Goal: Use online tool/utility: Utilize a website feature to perform a specific function

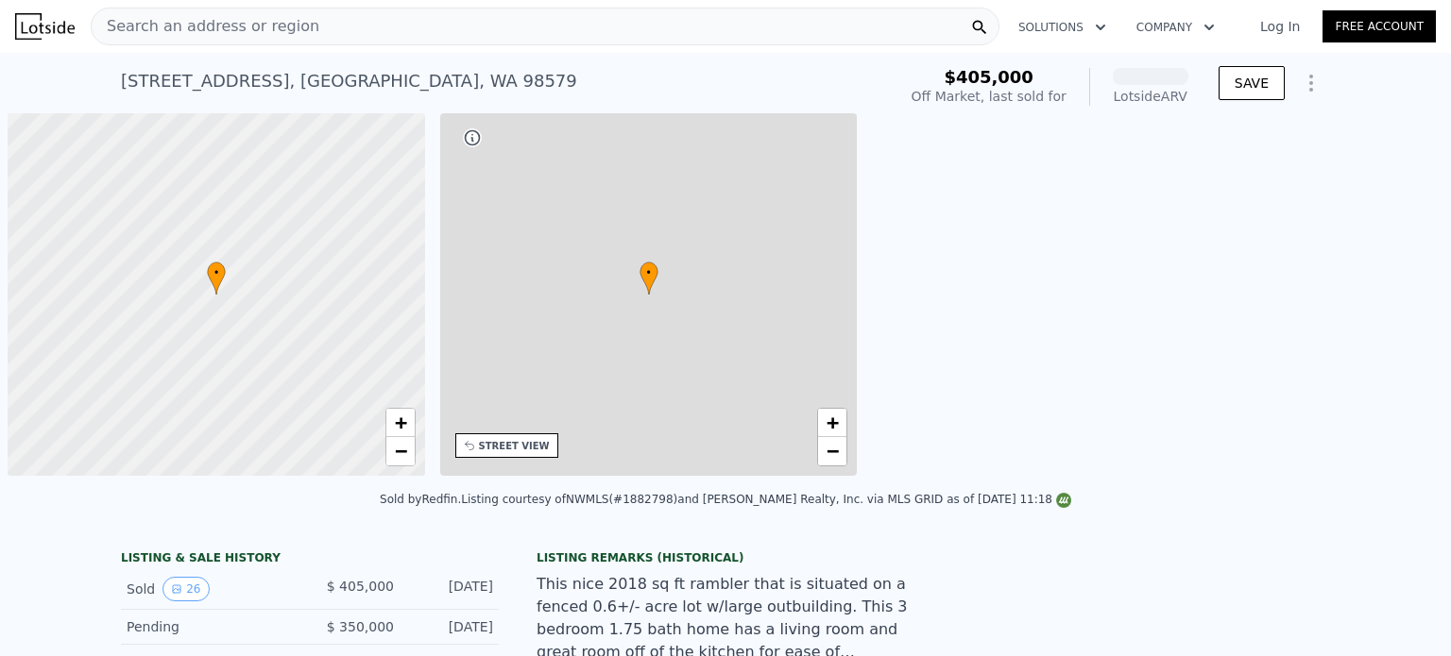
scroll to position [0, 8]
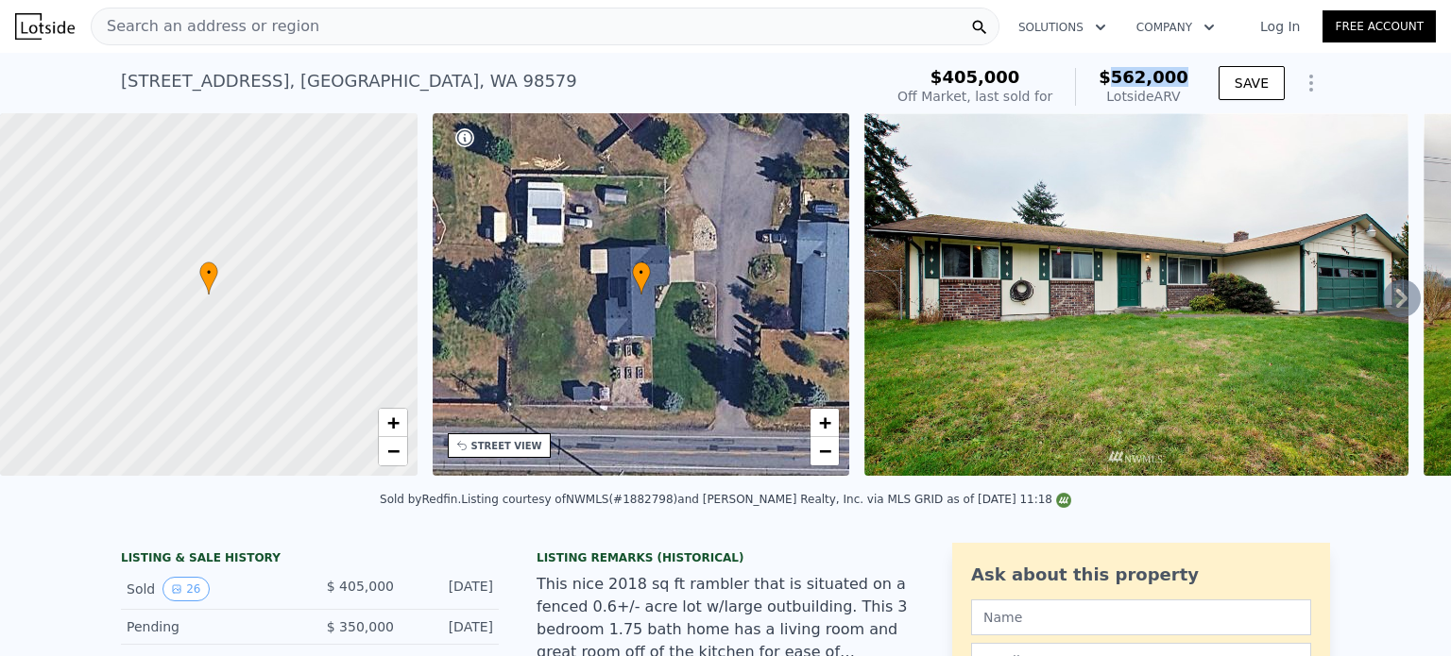
drag, startPoint x: 1123, startPoint y: 77, endPoint x: 1208, endPoint y: 80, distance: 85.0
click at [1208, 80] on div "$405,000 Off Market, last sold for $562,000 Lotside ARV SAVE" at bounding box center [1110, 86] width 440 height 53
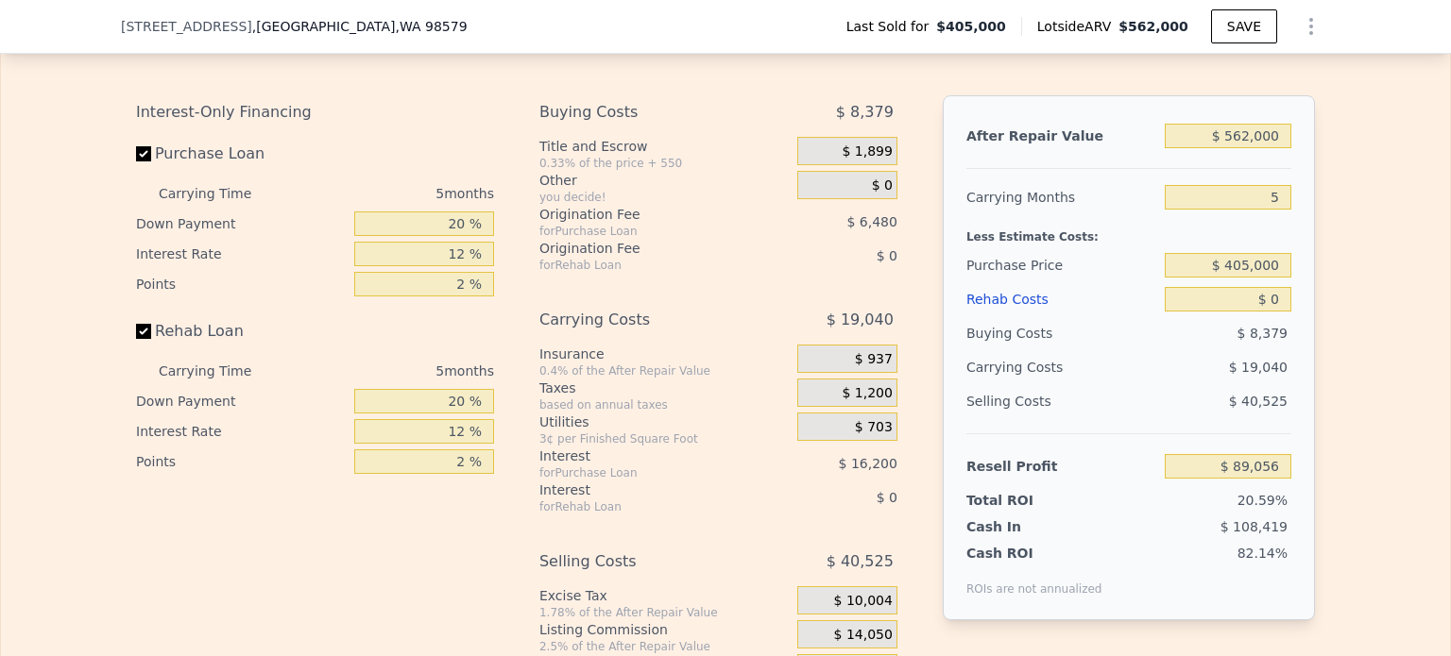
scroll to position [2826, 0]
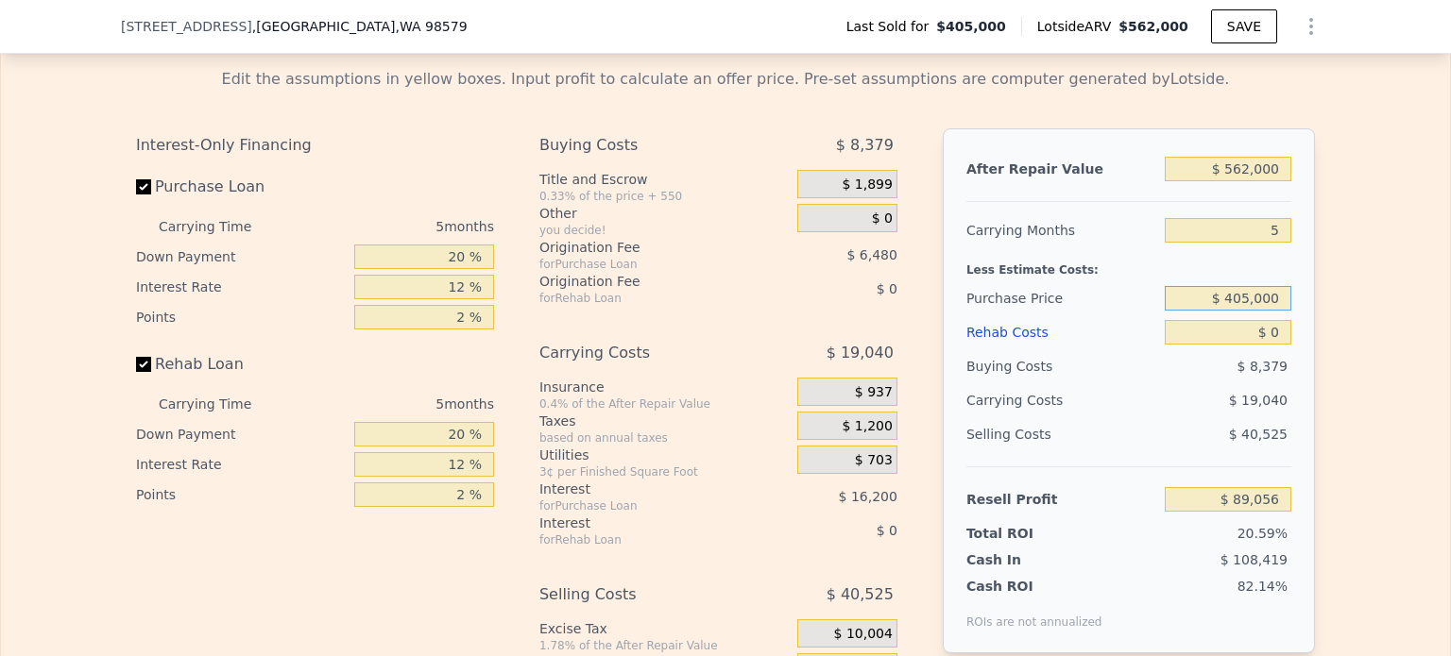
drag, startPoint x: 1227, startPoint y: 320, endPoint x: 1312, endPoint y: 332, distance: 85.8
click at [1312, 332] on div "Edit the assumptions in yellow boxes. Input profit to calculate an offer price.…" at bounding box center [725, 404] width 1209 height 703
type input "$ 400,000"
click at [1316, 333] on div "Edit the assumptions in yellow boxes. Input profit to calculate an offer price.…" at bounding box center [725, 404] width 1209 height 703
type input "$ 94,353"
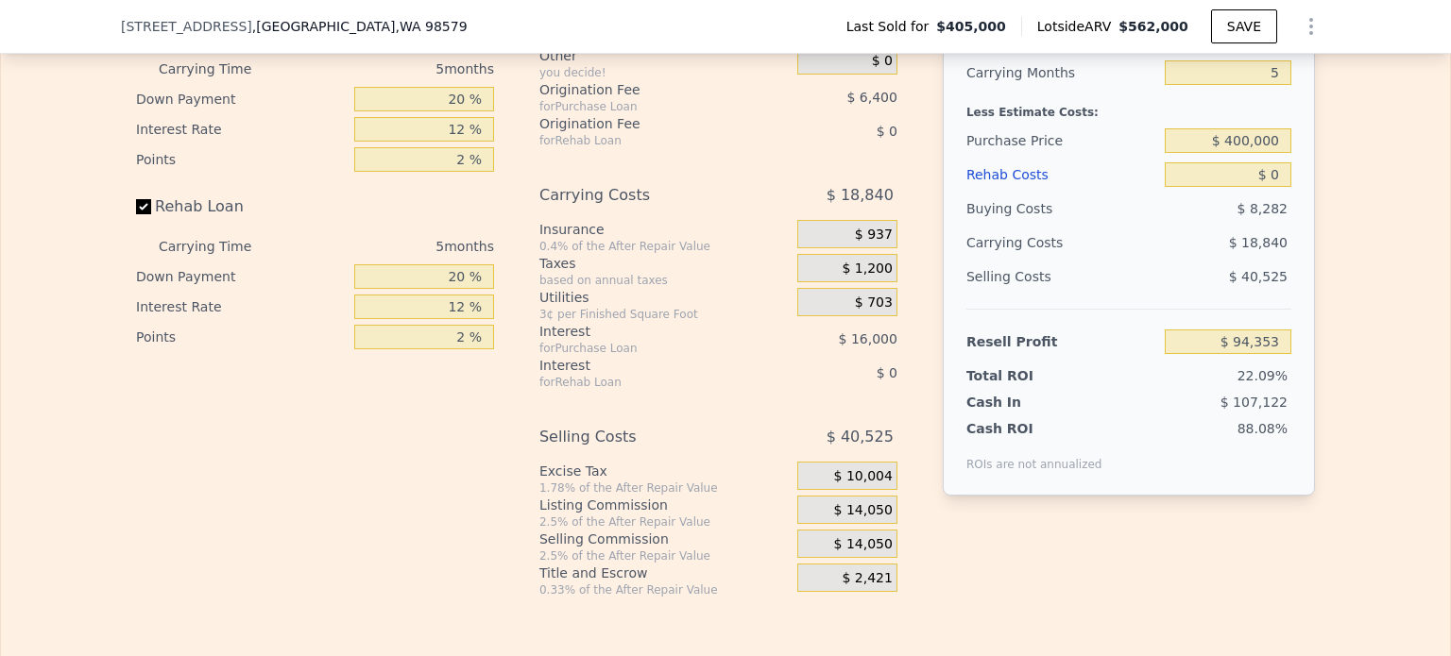
scroll to position [3015, 0]
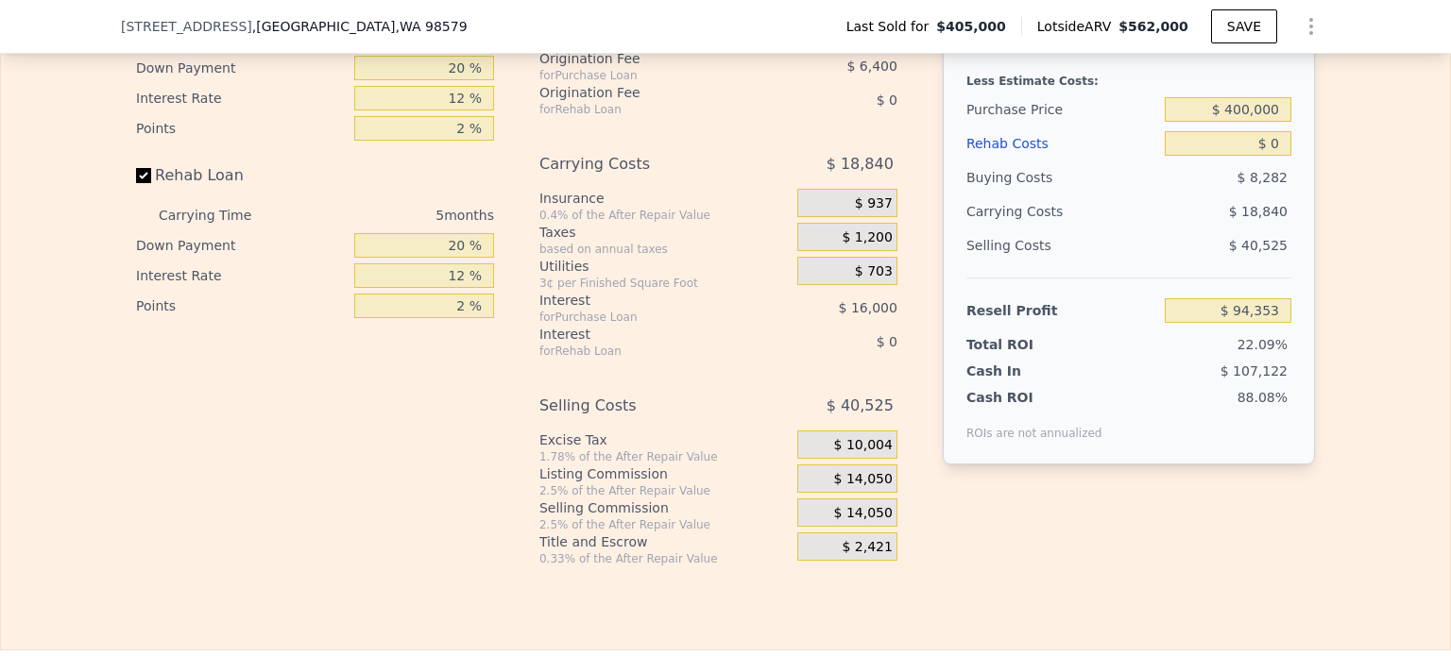
click at [861, 488] on span "$ 14,050" at bounding box center [863, 479] width 59 height 17
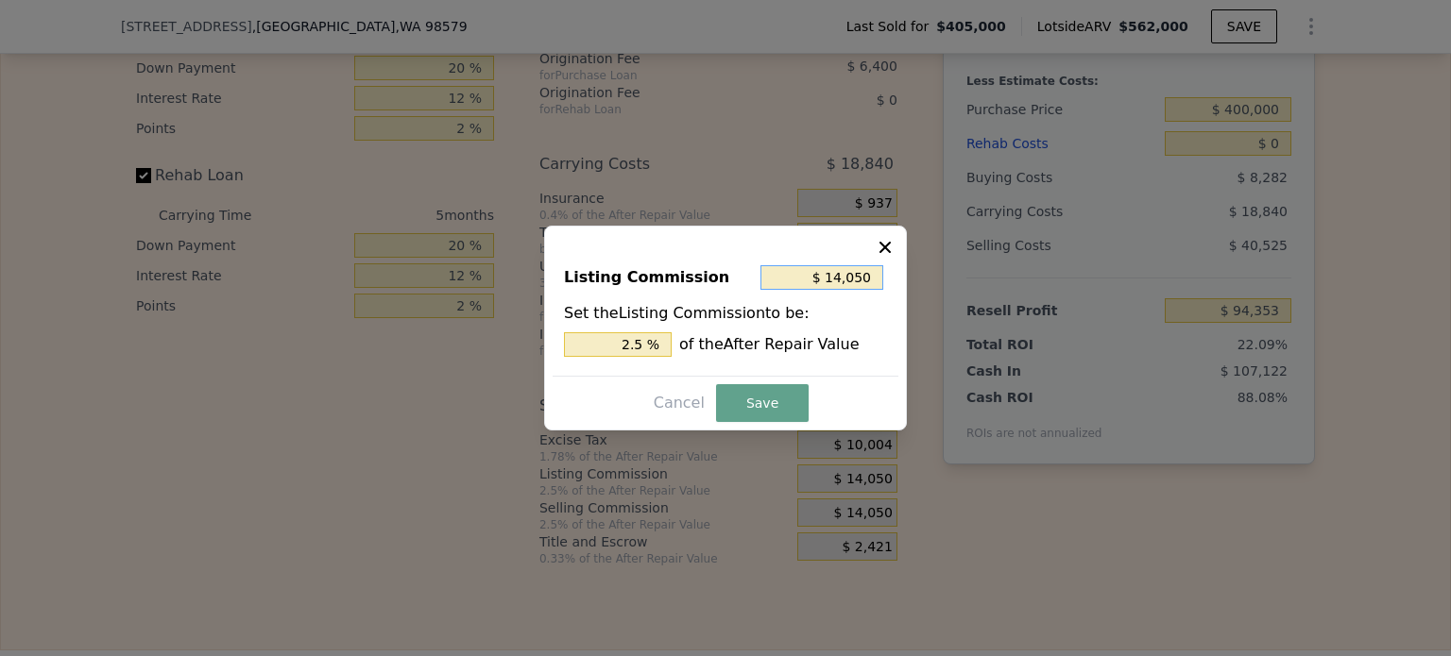
drag, startPoint x: 835, startPoint y: 285, endPoint x: 930, endPoint y: 287, distance: 95.4
click at [922, 285] on div "​ Listing Commission $ 14,050 Set the Listing Commission to be: 2.5 % of the Af…" at bounding box center [725, 328] width 1451 height 656
type input "$ 0"
type input "0 %"
type input "$ 0"
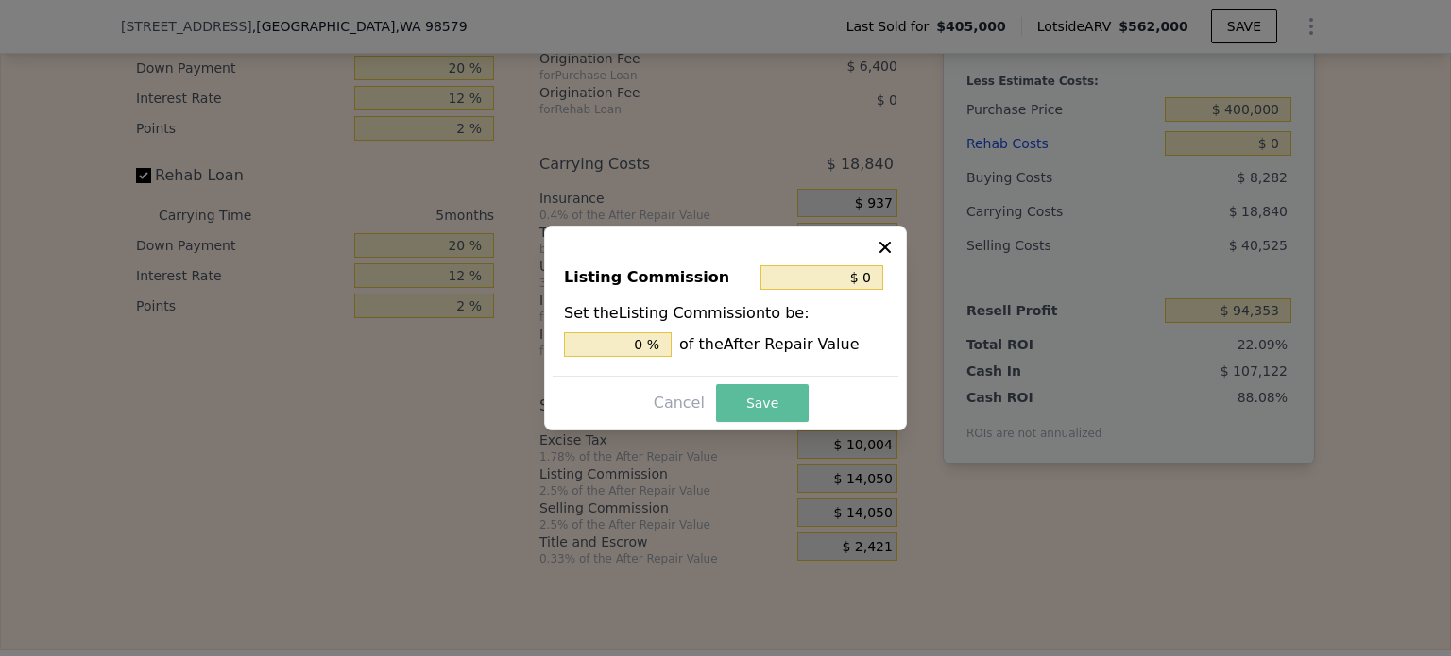
click at [762, 397] on button "Save" at bounding box center [762, 403] width 93 height 38
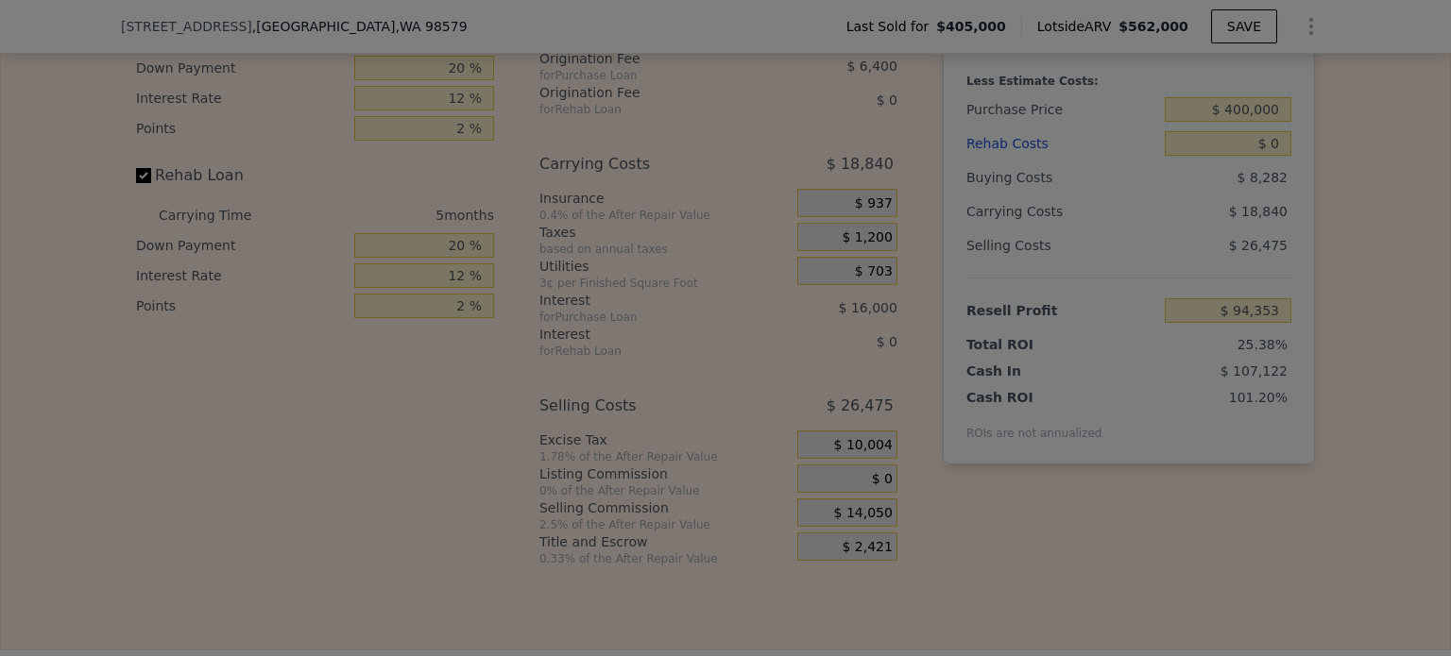
type input "$ 108,403"
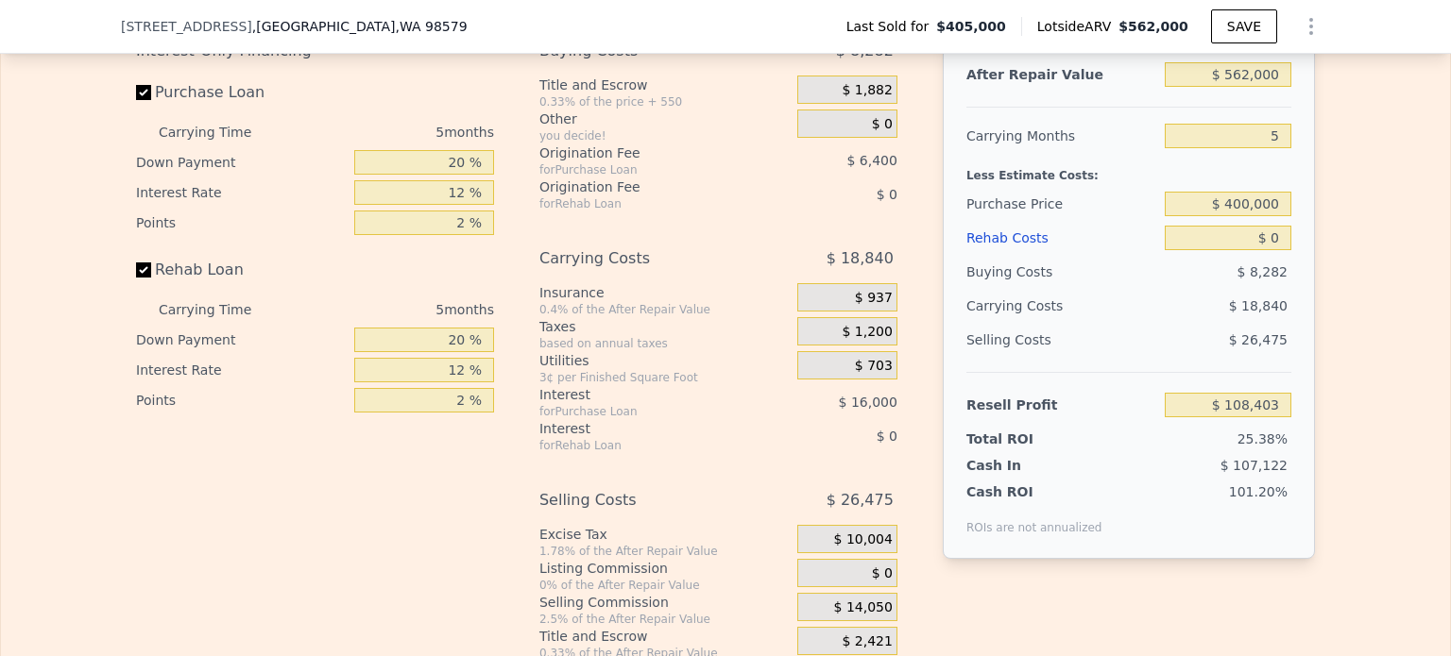
scroll to position [2826, 0]
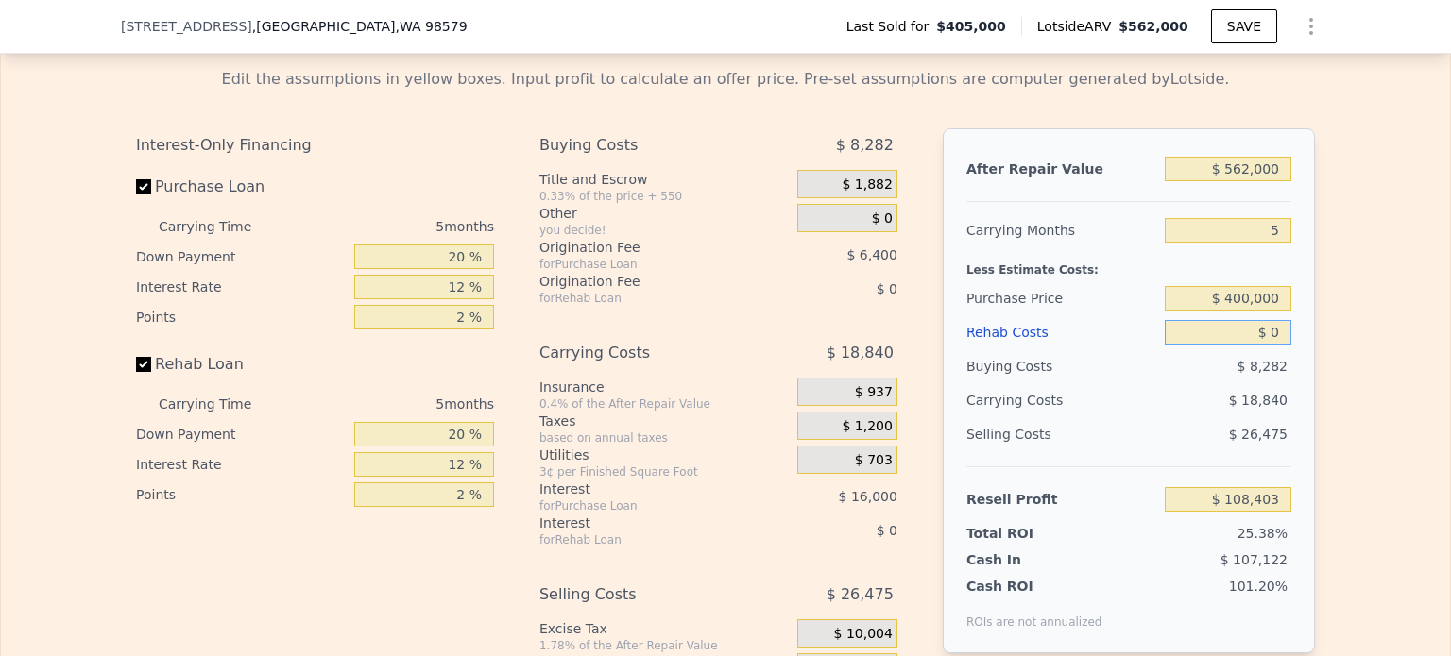
drag, startPoint x: 1263, startPoint y: 354, endPoint x: 1284, endPoint y: 354, distance: 21.7
click at [1284, 354] on div "After Repair Value $ 562,000 Carrying Months 5 Less Estimate Costs: Purchase Pr…" at bounding box center [1129, 390] width 372 height 525
type input "$ 60"
type input "$ 108,342"
type input "$ 600"
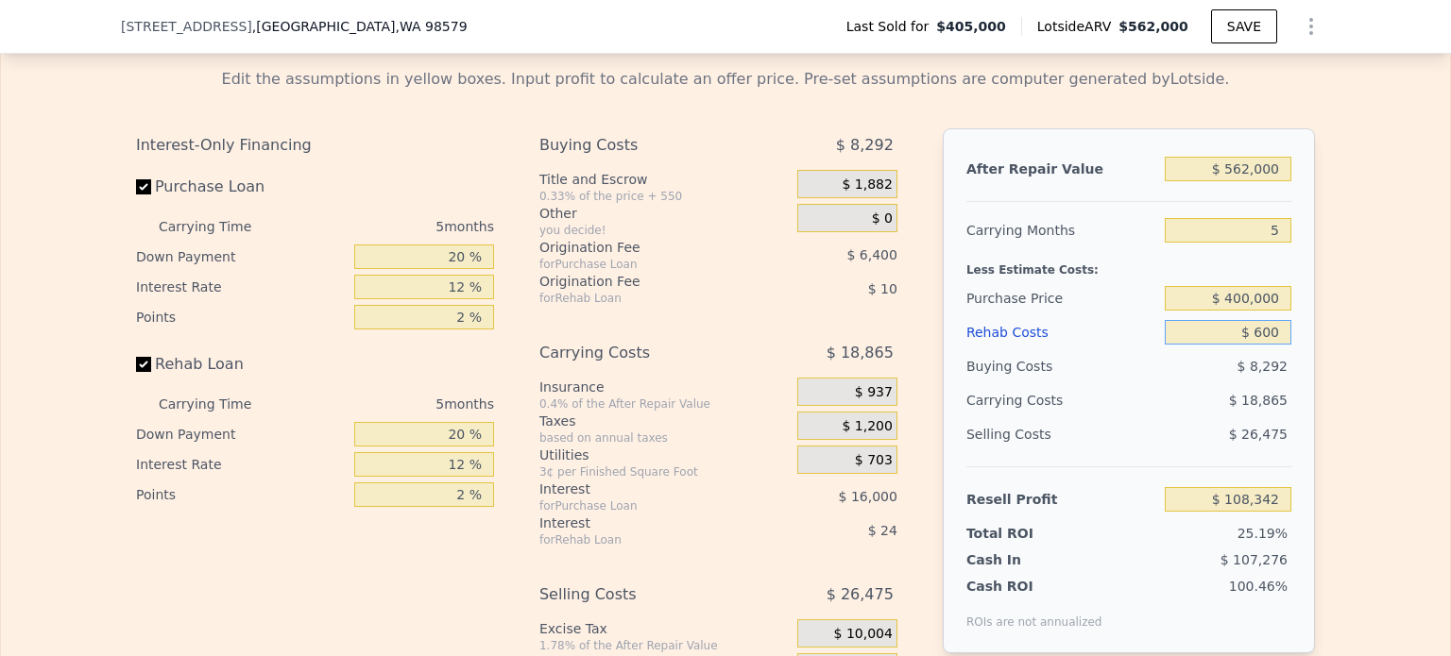
type input "$ 107,768"
type input "$ 6,000"
type input "$ 102,067"
type input "$ 60,000"
type input "$ 45,043"
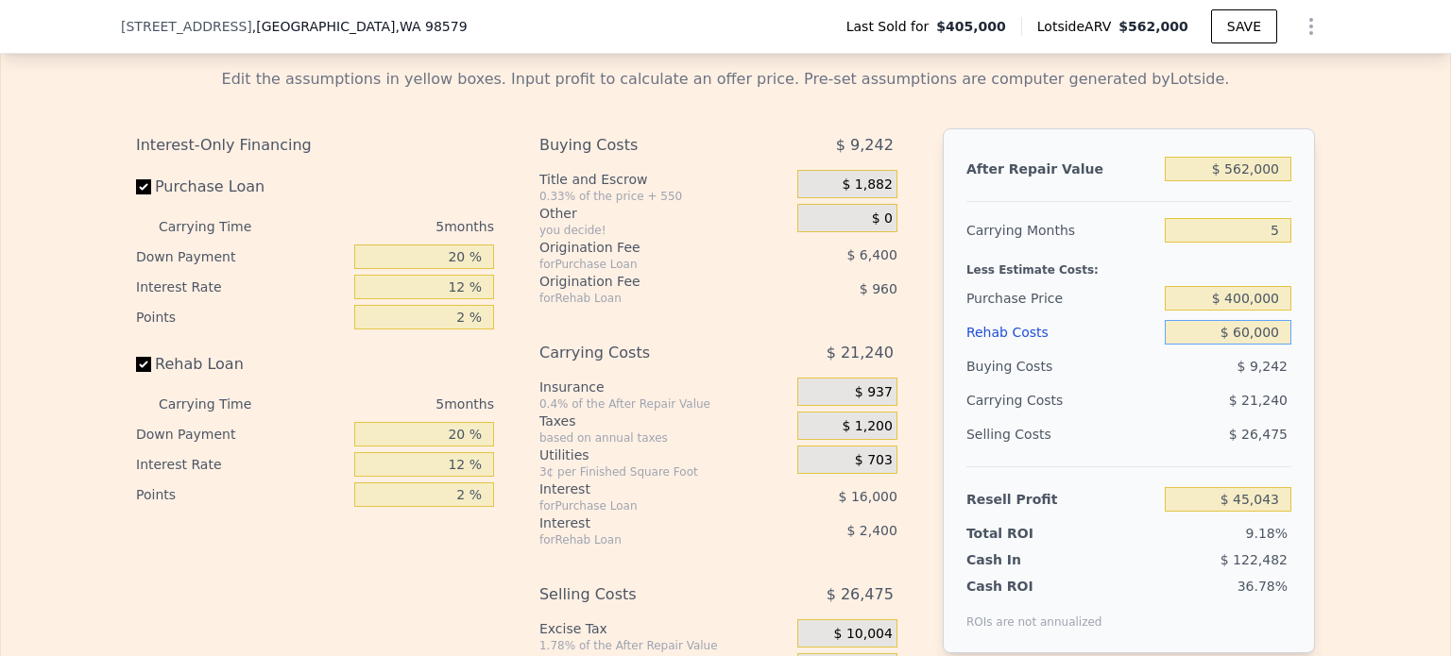
type input "$ 60,000"
click at [1318, 356] on div "Edit the assumptions in yellow boxes. Input profit to calculate an offer price.…" at bounding box center [725, 404] width 1209 height 703
drag, startPoint x: 1227, startPoint y: 322, endPoint x: 1322, endPoint y: 326, distance: 95.5
click at [1315, 326] on div "Edit the assumptions in yellow boxes. Input profit to calculate an offer price.…" at bounding box center [725, 404] width 1209 height 703
type input "$ 380,000"
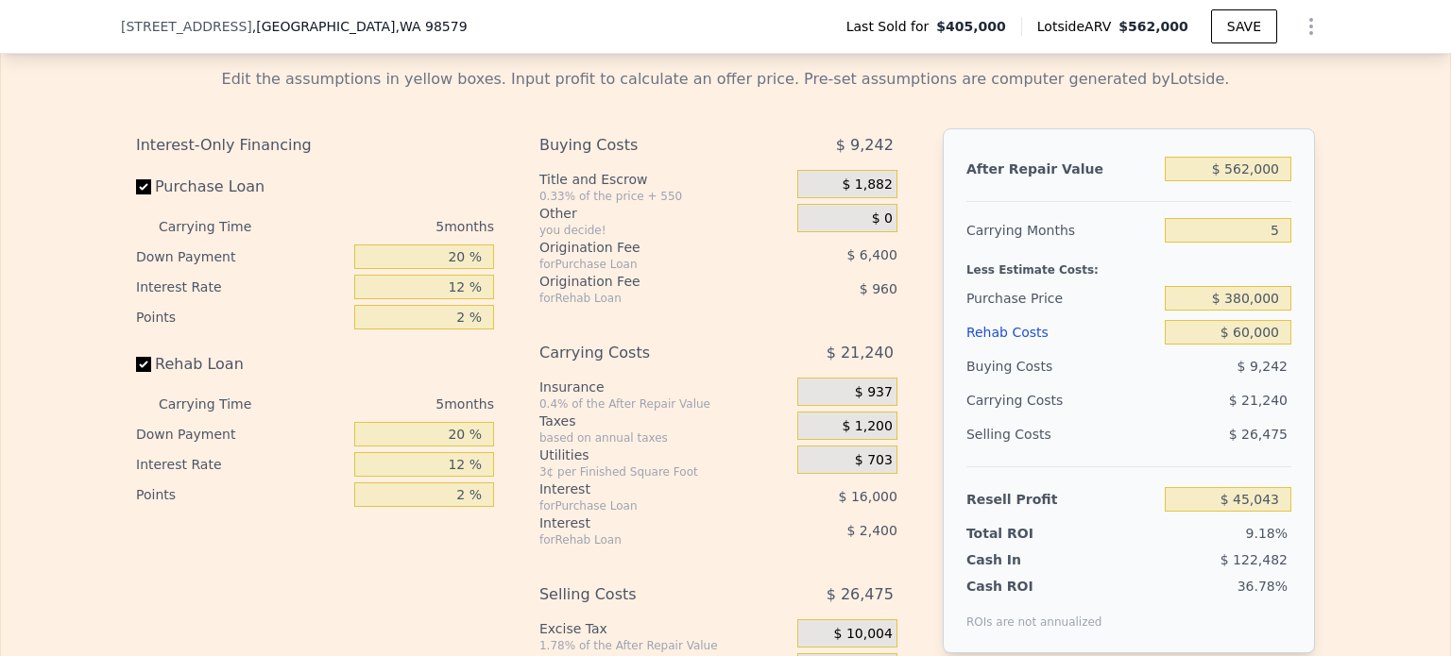
click at [1328, 326] on div "Edit the assumptions in yellow boxes. Input profit to calculate an offer price.…" at bounding box center [725, 404] width 1449 height 703
type input "$ 66,230"
drag, startPoint x: 1256, startPoint y: 250, endPoint x: 1293, endPoint y: 252, distance: 36.9
click at [1293, 252] on div "After Repair Value $ 562,000 Carrying Months 5 Less Estimate Costs: Purchase Pr…" at bounding box center [1129, 390] width 372 height 525
type input "6"
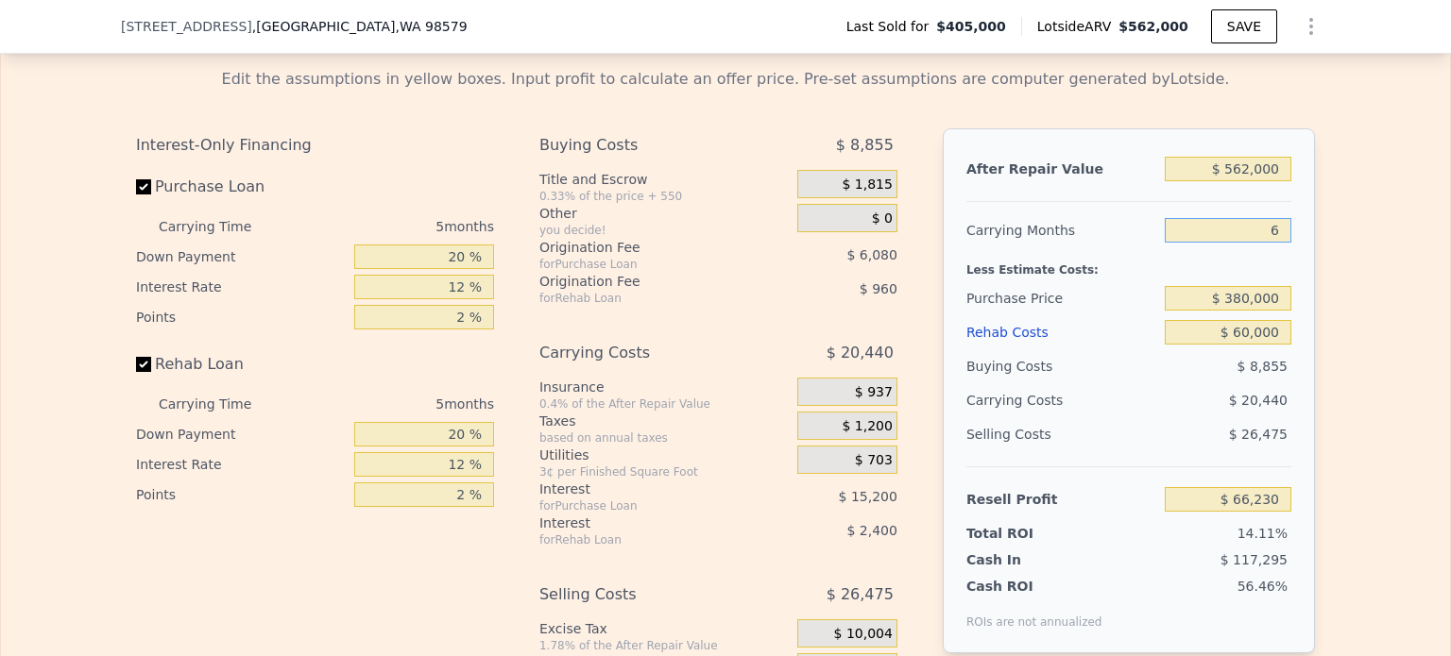
type input "$ 62,143"
type input "6"
click at [1386, 282] on div "Edit the assumptions in yellow boxes. Input profit to calculate an offer price.…" at bounding box center [725, 404] width 1449 height 703
drag, startPoint x: 431, startPoint y: 275, endPoint x: 459, endPoint y: 272, distance: 28.5
click at [459, 269] on input "20 %" at bounding box center [424, 257] width 140 height 25
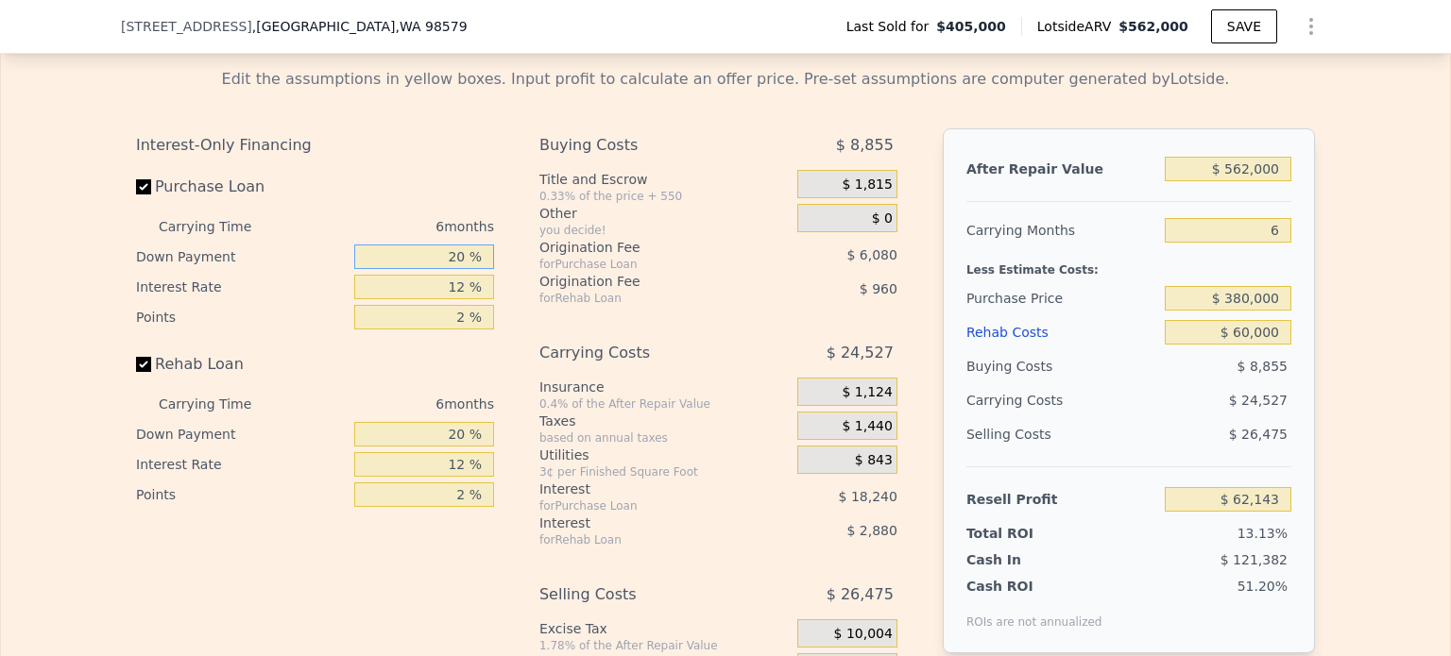
type input "5 %"
type input "$ 57,583"
type input "5 %"
drag, startPoint x: 446, startPoint y: 463, endPoint x: 477, endPoint y: 460, distance: 31.3
click at [477, 447] on input "20 %" at bounding box center [424, 434] width 140 height 25
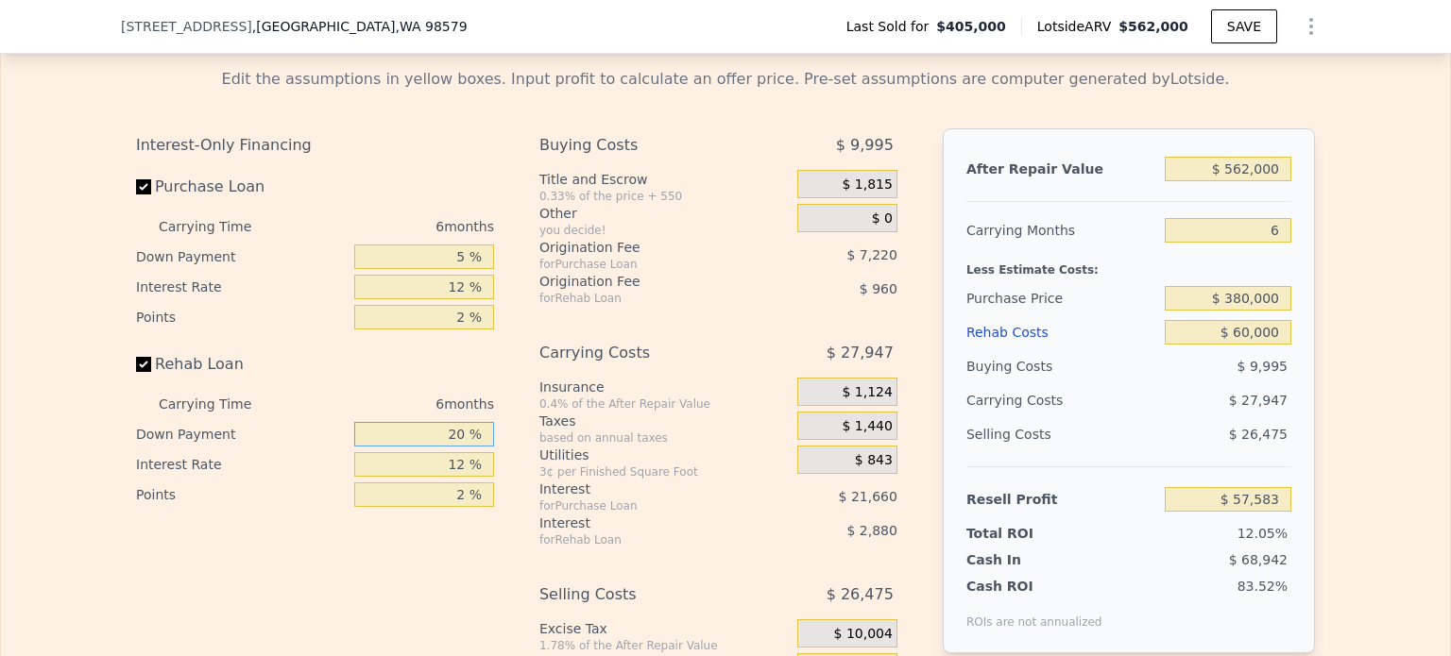
type input "5 %"
type input "$ 56,863"
type input "5 %"
click at [780, 548] on div "$ 3,420" at bounding box center [827, 531] width 140 height 34
